Goal: Transaction & Acquisition: Purchase product/service

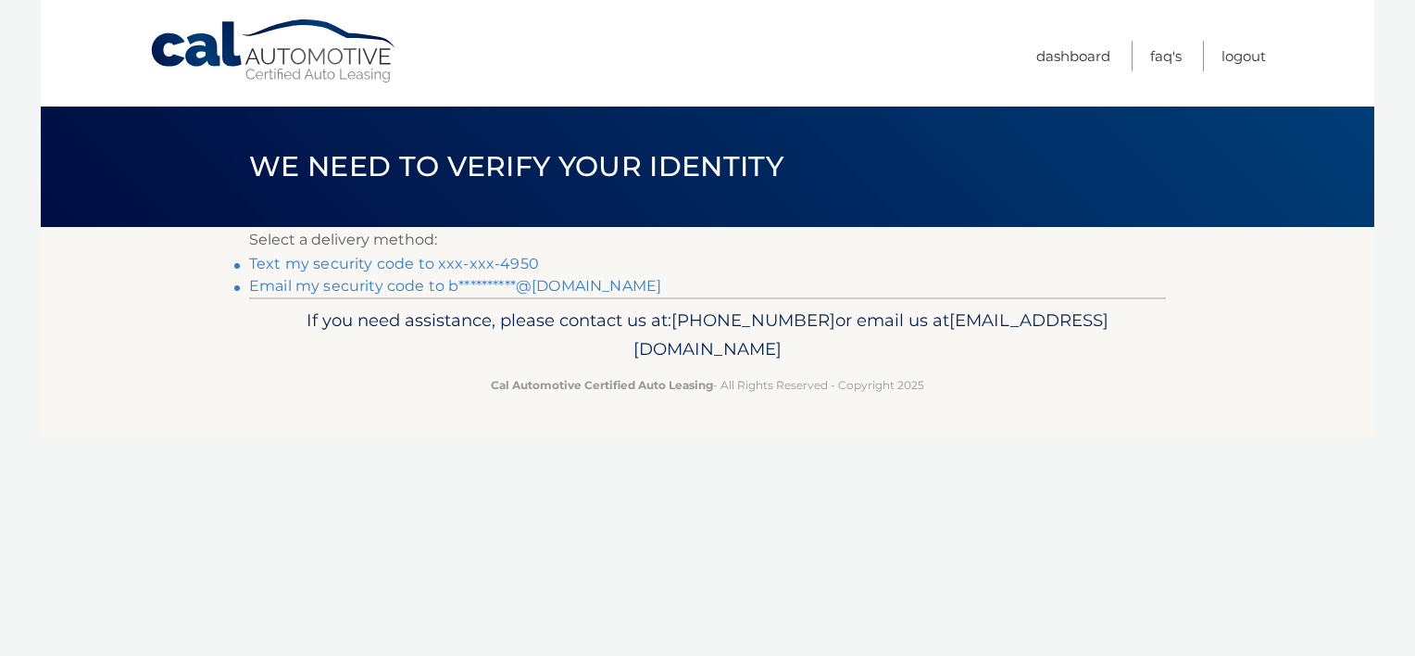
click at [409, 264] on link "Text my security code to xxx-xxx-4950" at bounding box center [394, 264] width 290 height 18
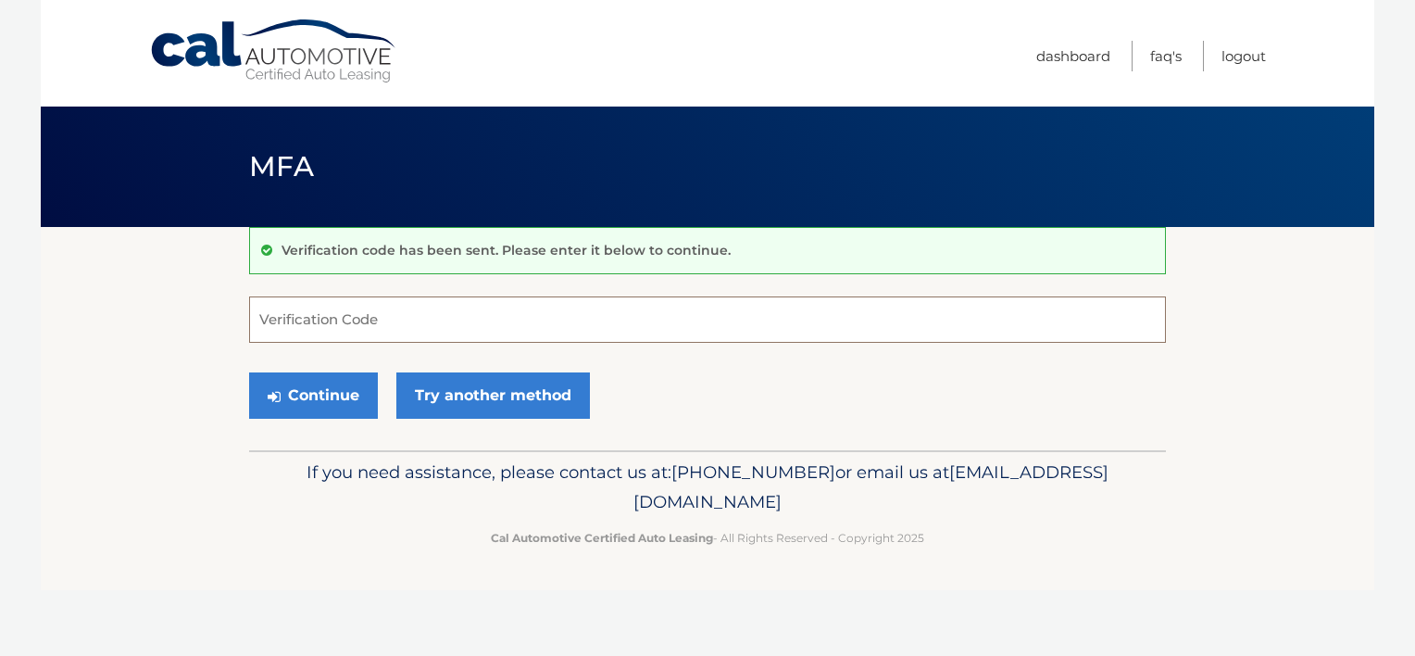
click at [347, 323] on input "Verification Code" at bounding box center [707, 319] width 917 height 46
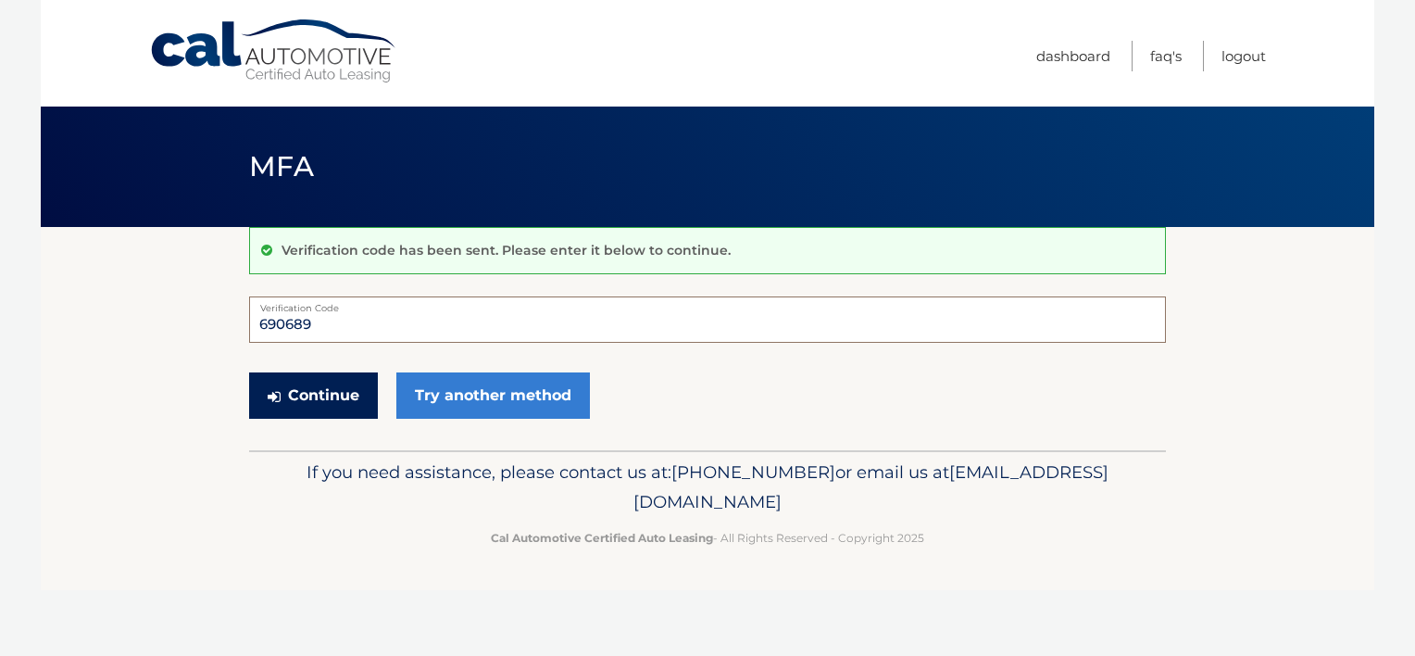
type input "690689"
click at [306, 396] on button "Continue" at bounding box center [313, 395] width 129 height 46
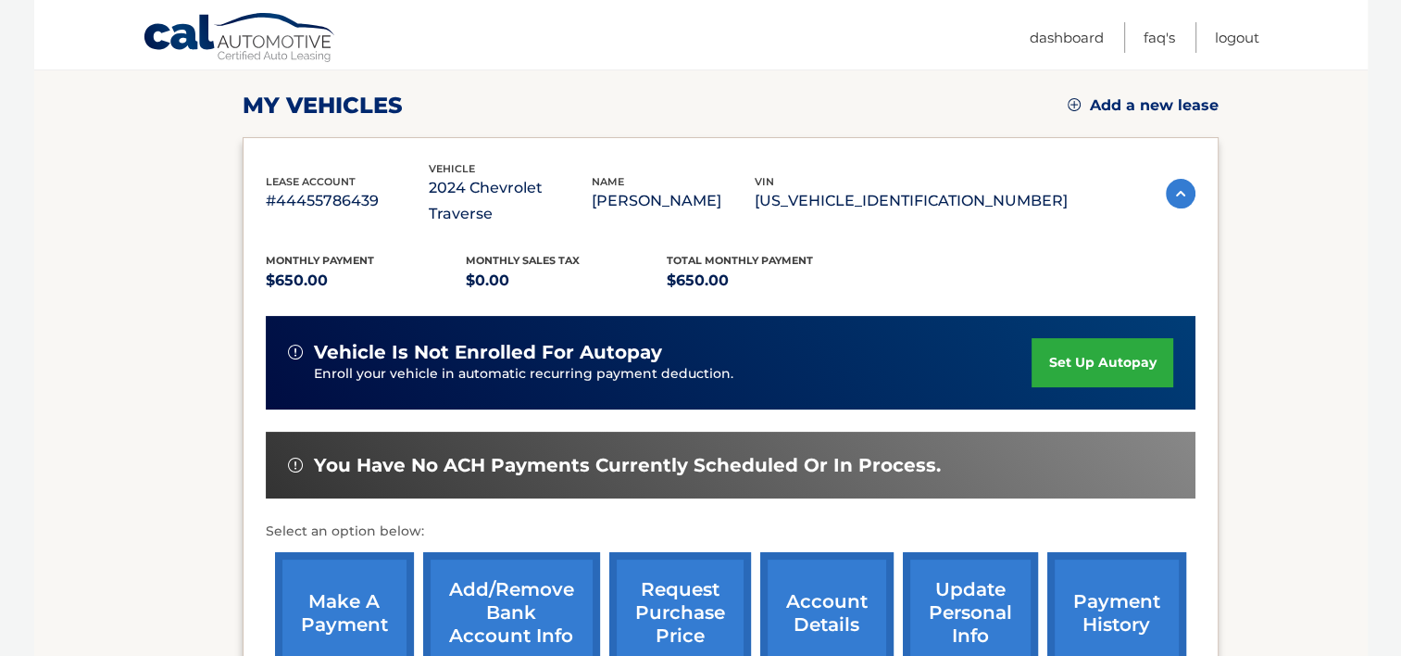
scroll to position [278, 0]
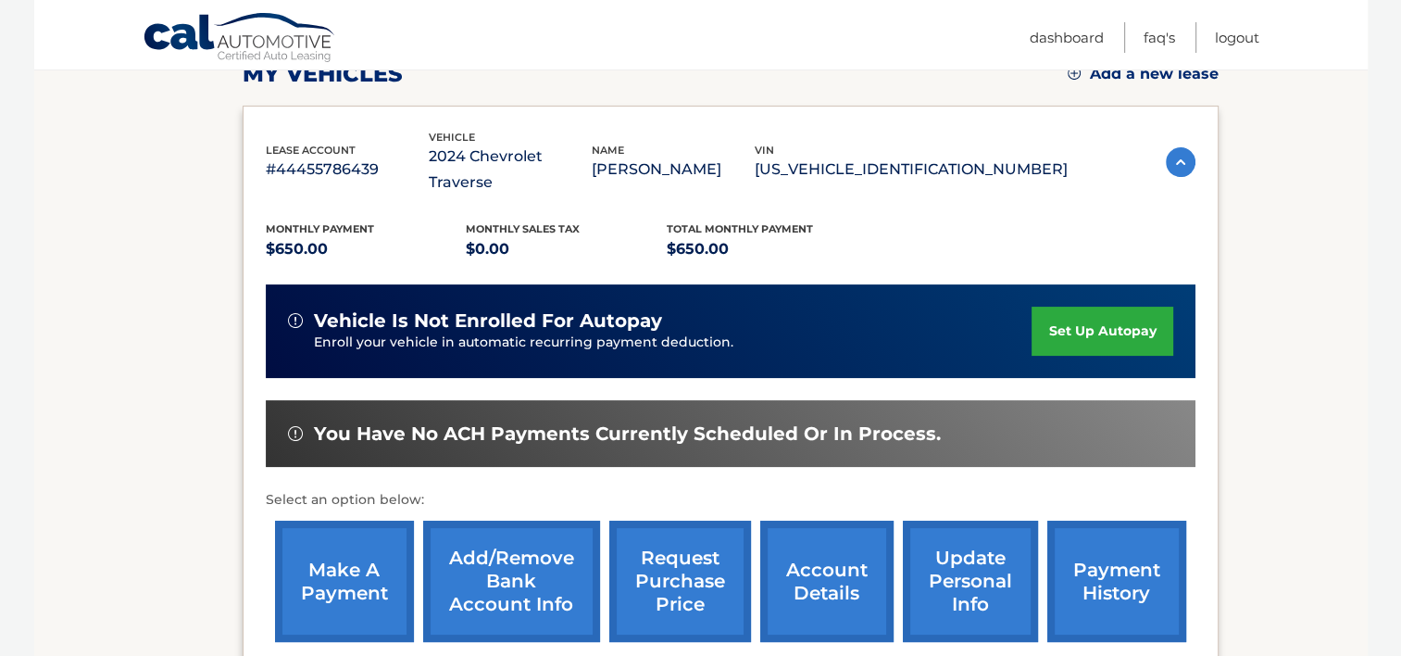
click at [358, 526] on link "make a payment" at bounding box center [344, 580] width 139 height 121
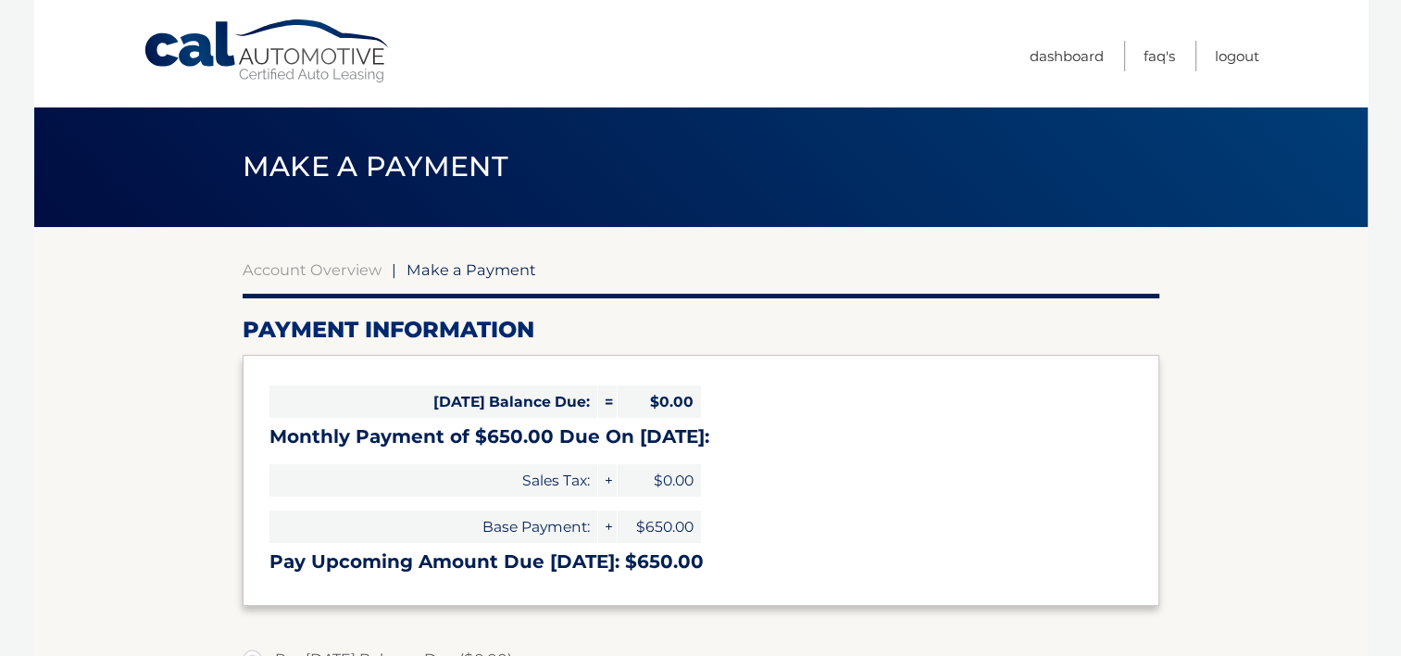
select select "YzE2MmJiNjUtYjU2Yy00MmFiLWJiZDYtYjg3MDg1NzhlN2Y2"
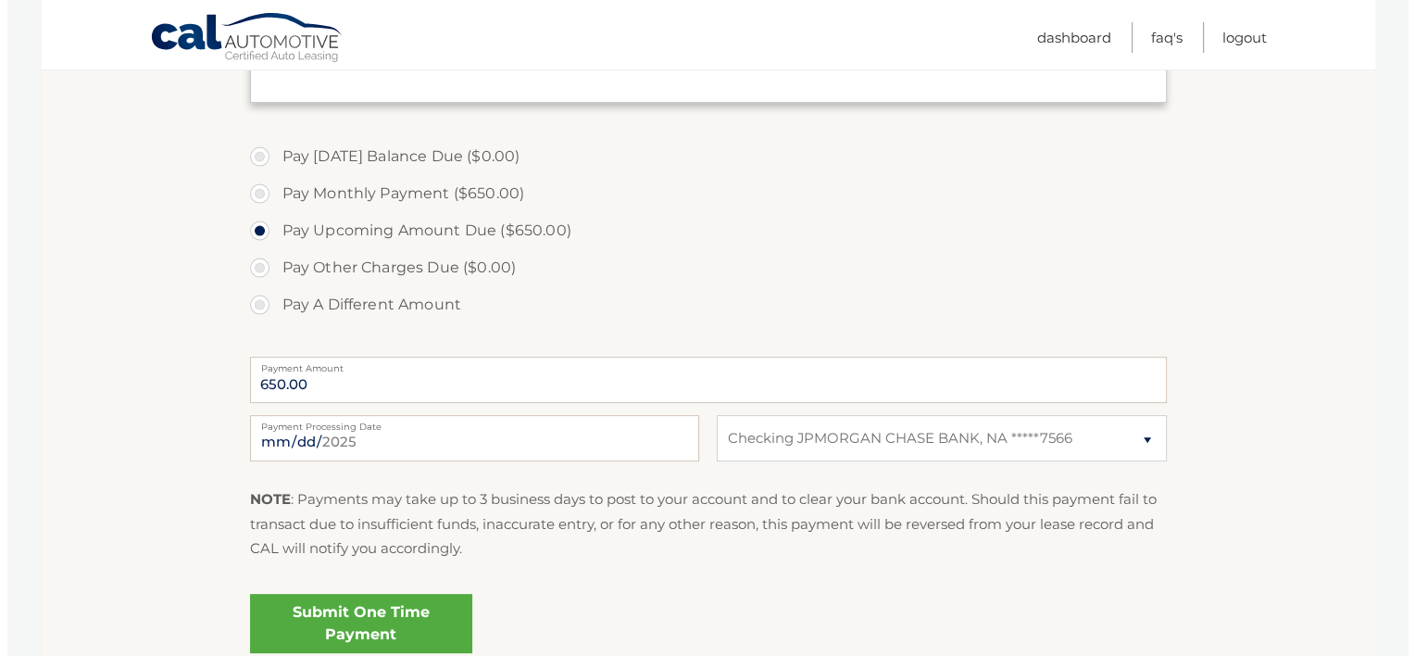
scroll to position [556, 0]
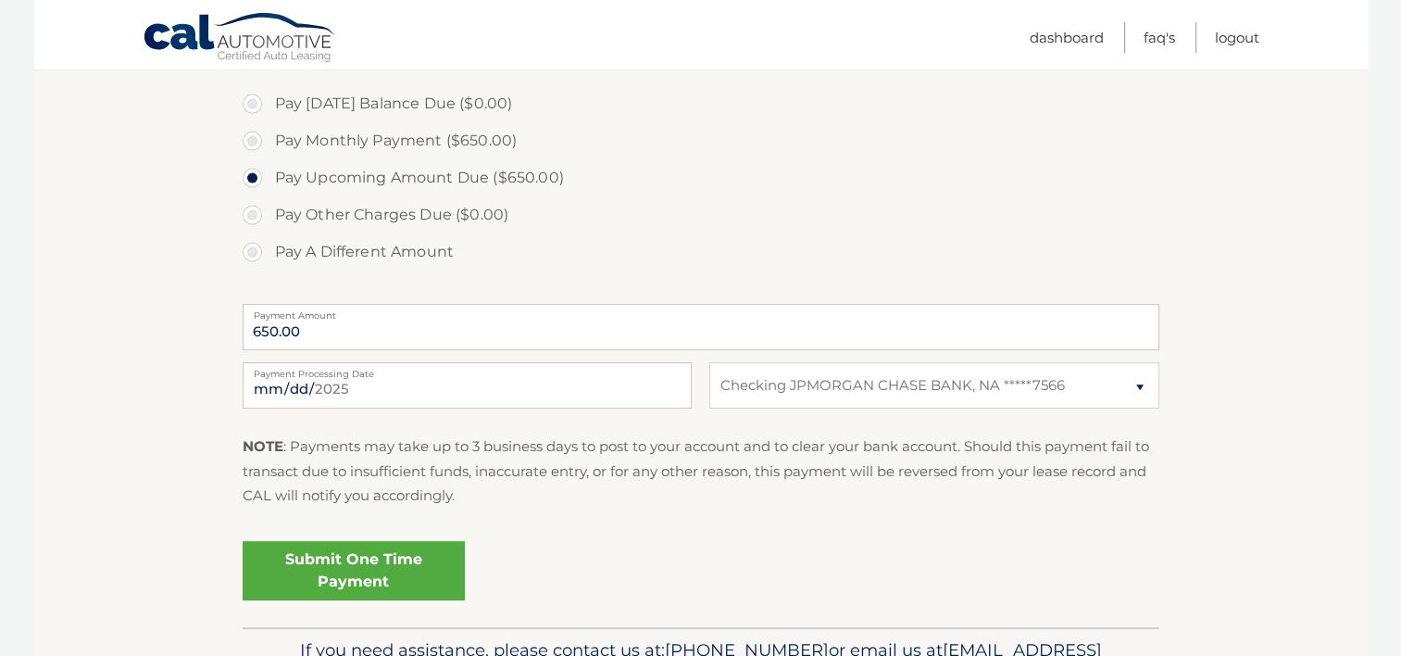
click at [371, 561] on link "Submit One Time Payment" at bounding box center [354, 570] width 222 height 59
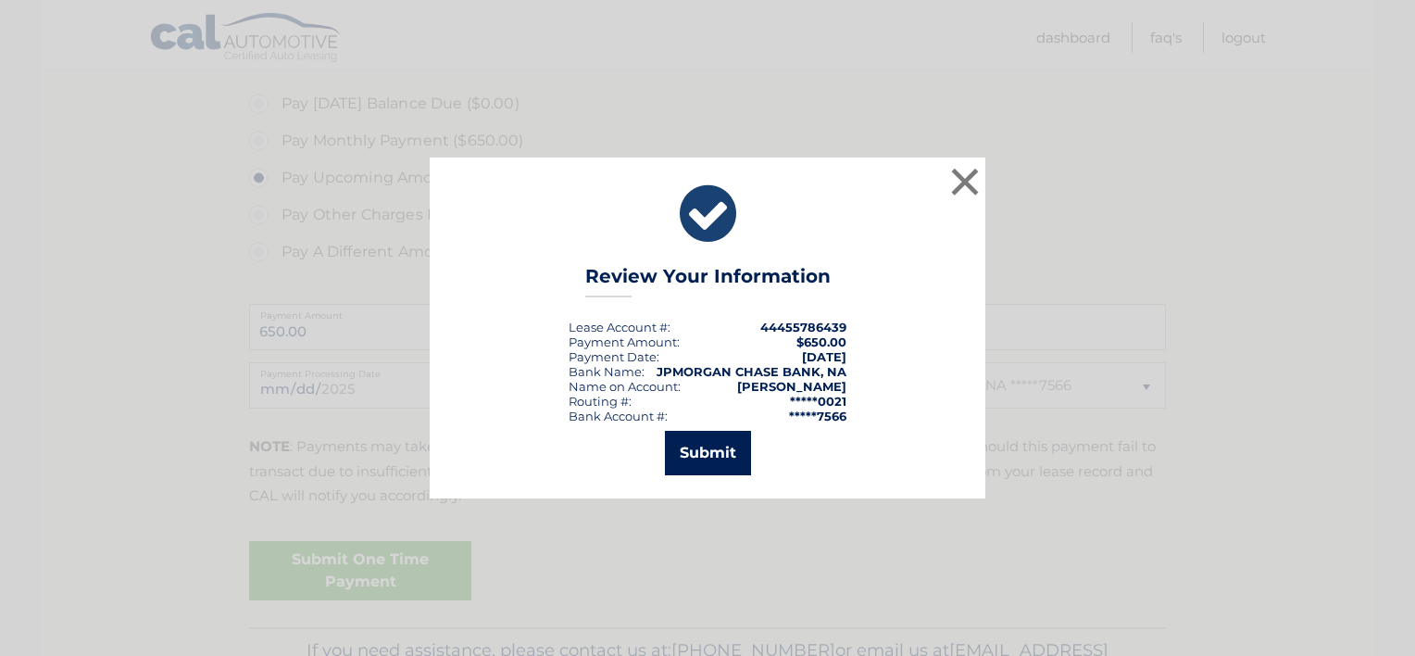
click at [700, 445] on button "Submit" at bounding box center [708, 453] width 86 height 44
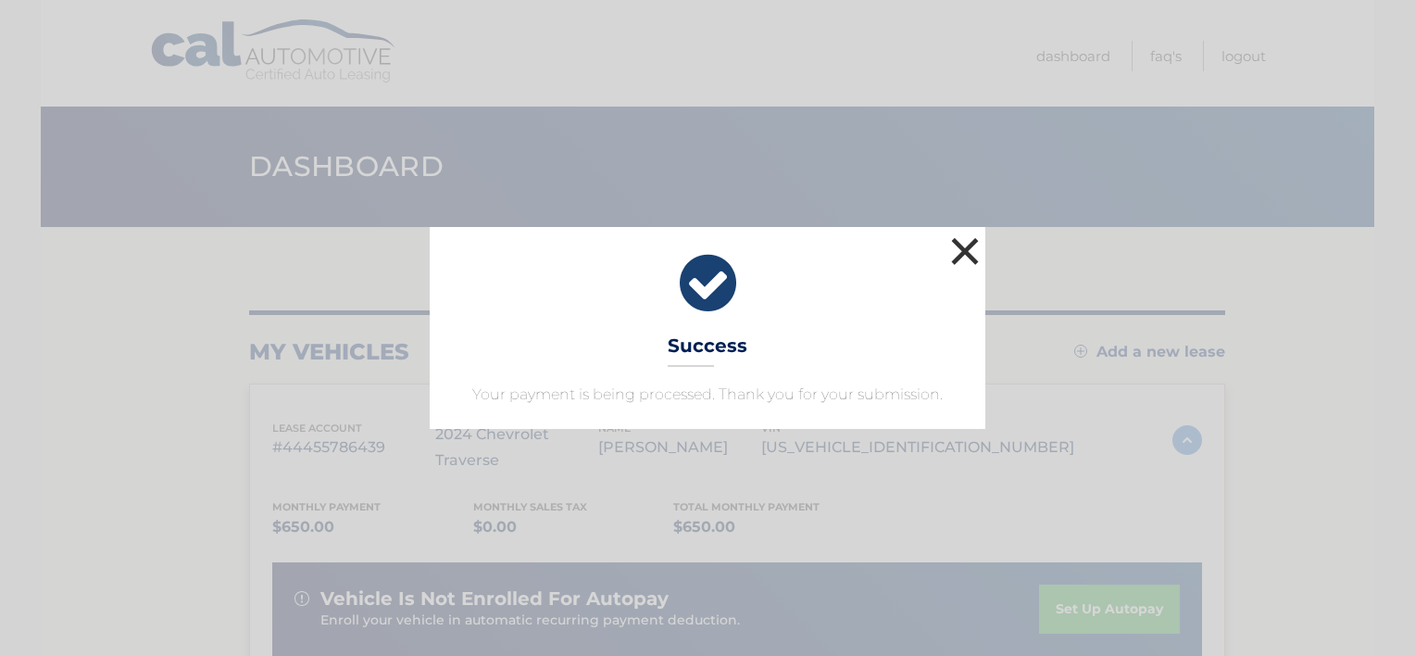
click at [969, 244] on button "×" at bounding box center [964, 250] width 37 height 37
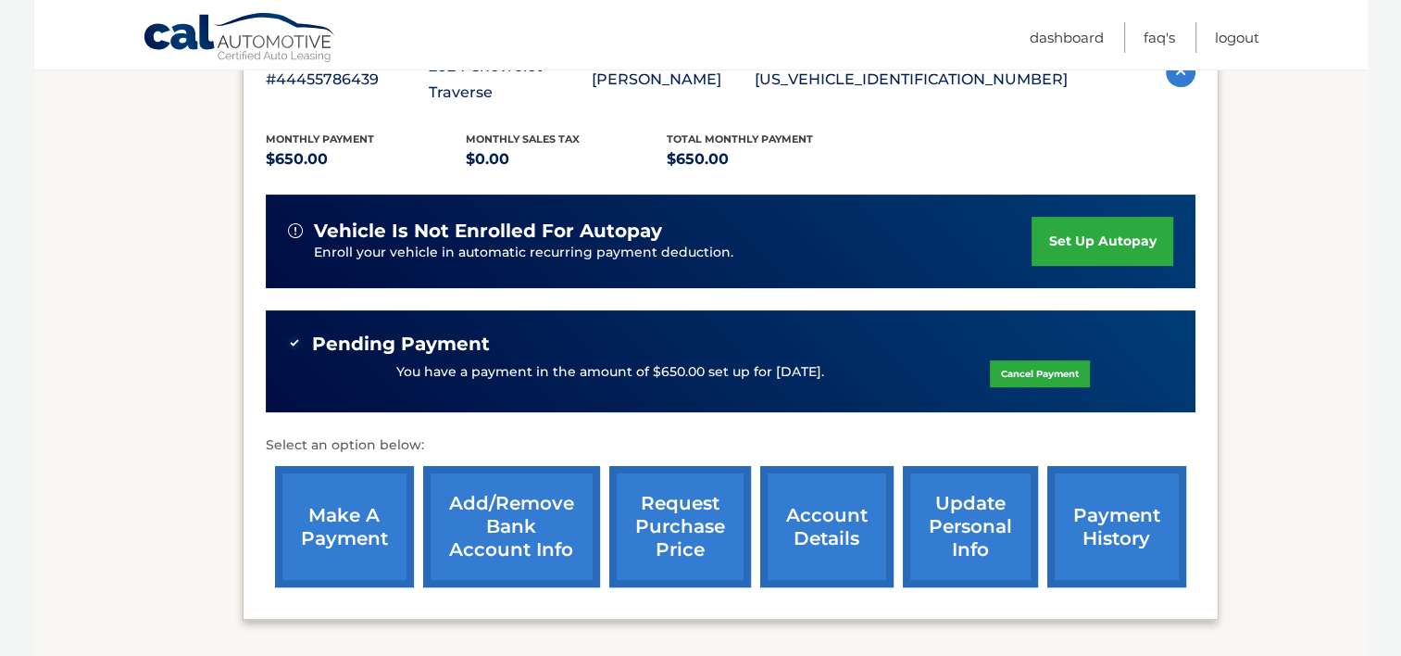
scroll to position [370, 0]
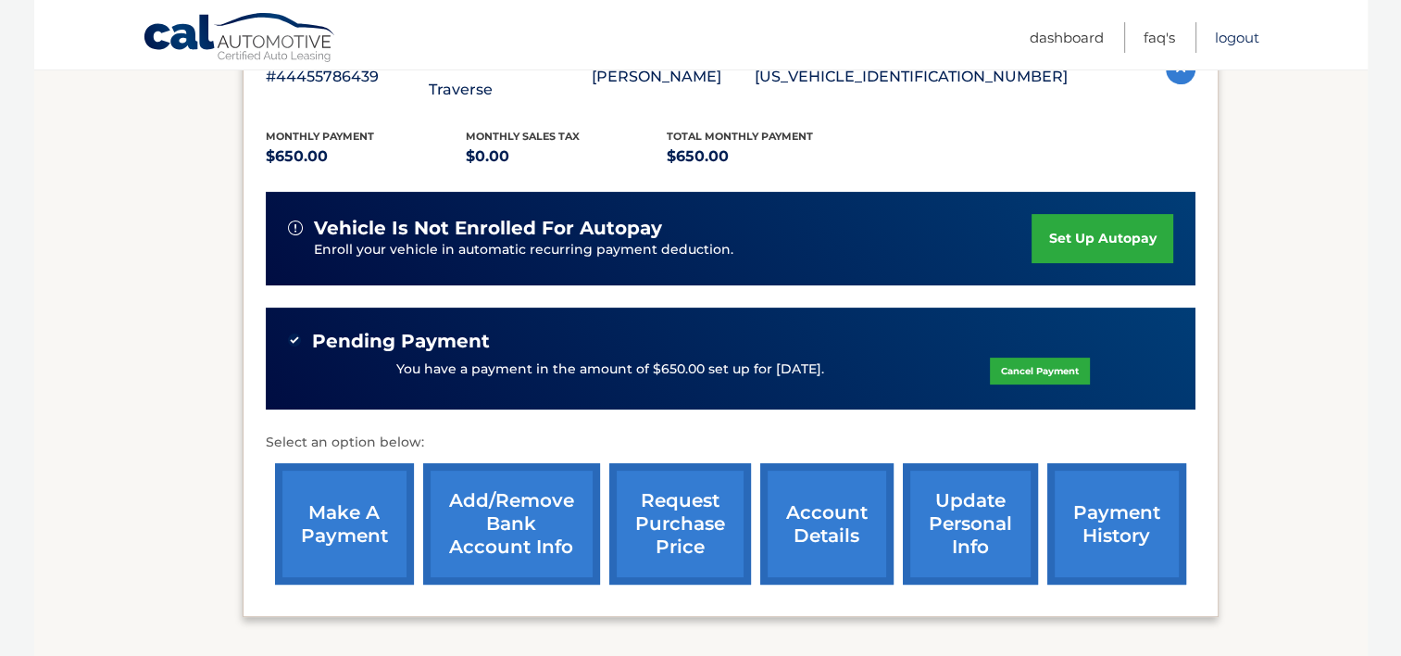
click at [1246, 37] on link "Logout" at bounding box center [1237, 37] width 44 height 31
